Goal: Transaction & Acquisition: Book appointment/travel/reservation

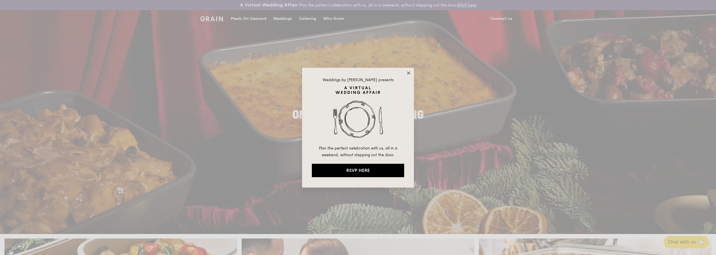
click at [408, 73] on icon at bounding box center [408, 72] width 3 height 3
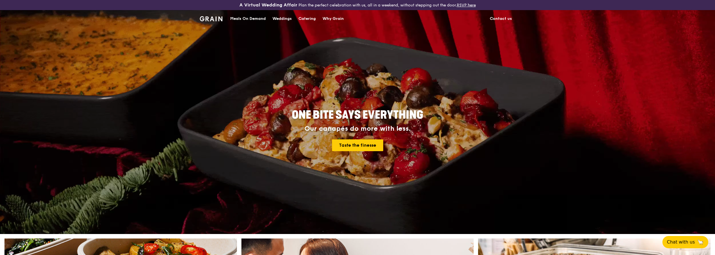
click at [252, 18] on div "Meals On Demand" at bounding box center [248, 18] width 36 height 17
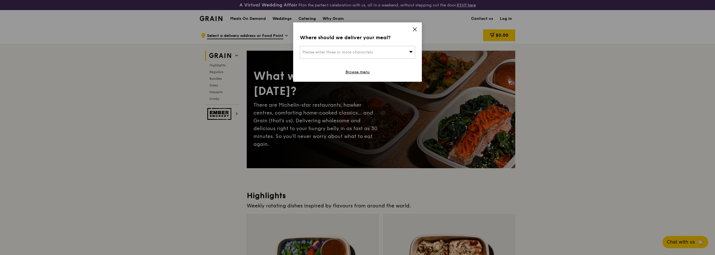
click at [416, 29] on icon at bounding box center [414, 29] width 5 height 5
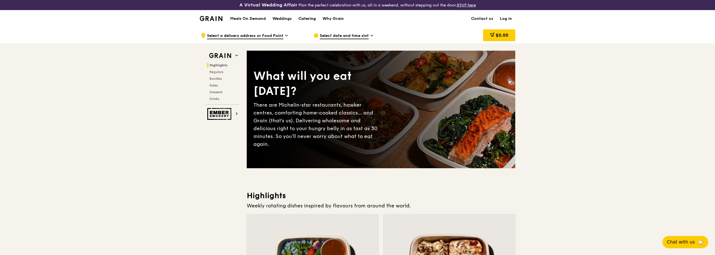
click at [311, 18] on div "Catering" at bounding box center [307, 18] width 17 height 17
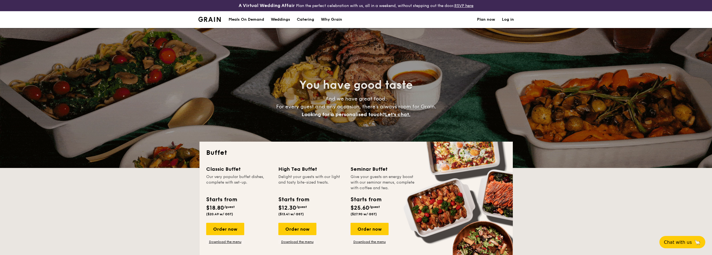
select select
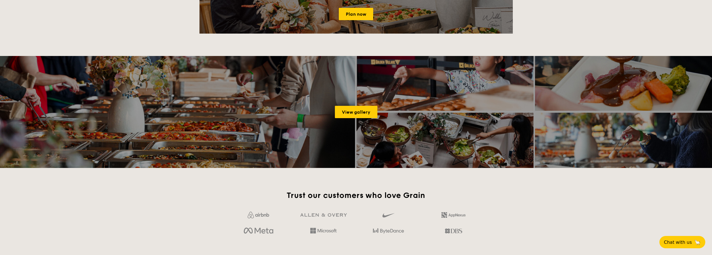
scroll to position [728, 0]
